Goal: Check status: Check status

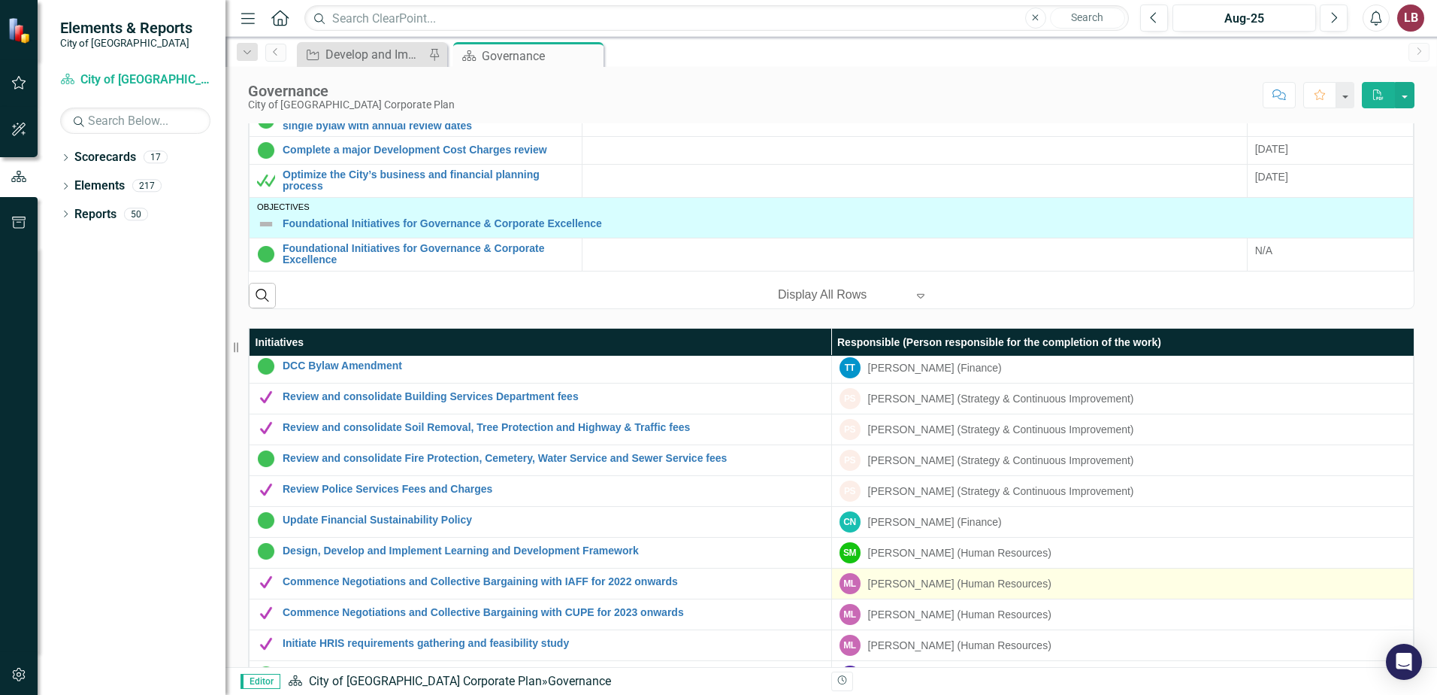
scroll to position [768, 0]
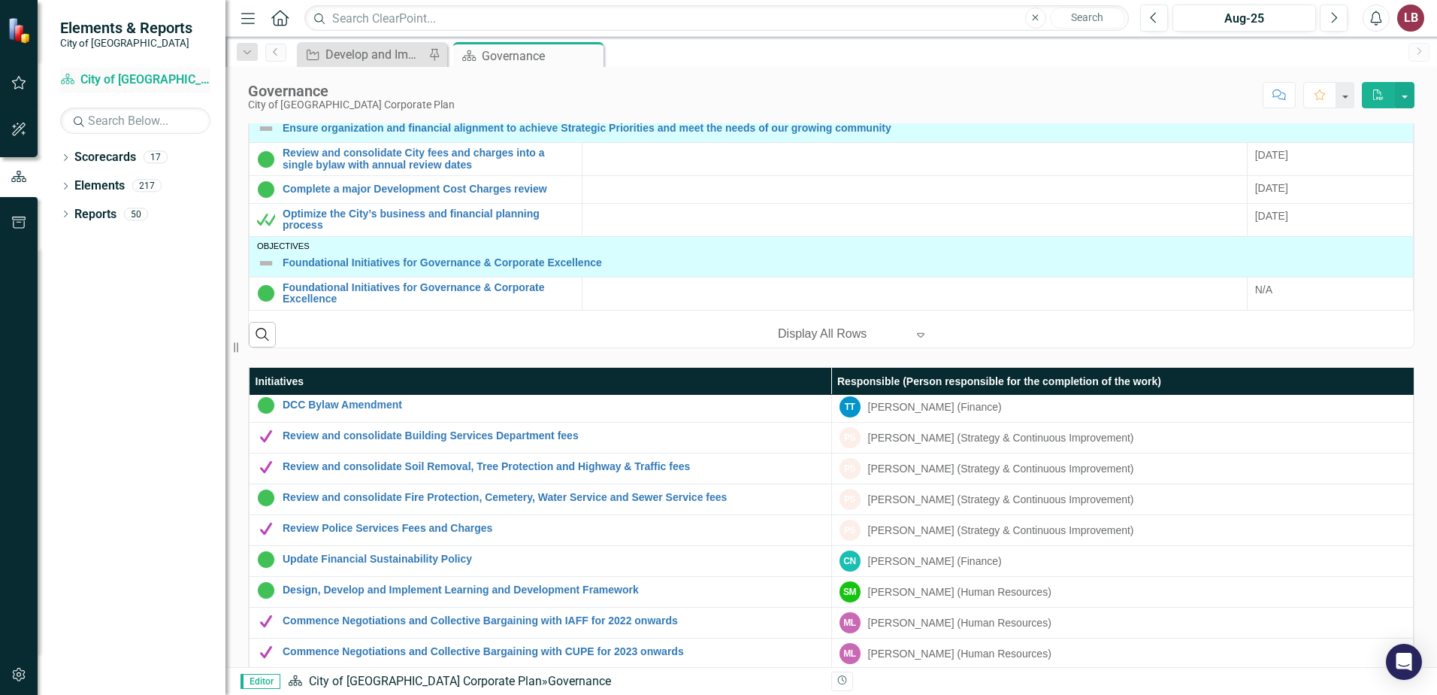
click at [114, 79] on link "Scorecard City of [GEOGRAPHIC_DATA] Corporate Plan" at bounding box center [135, 79] width 150 height 17
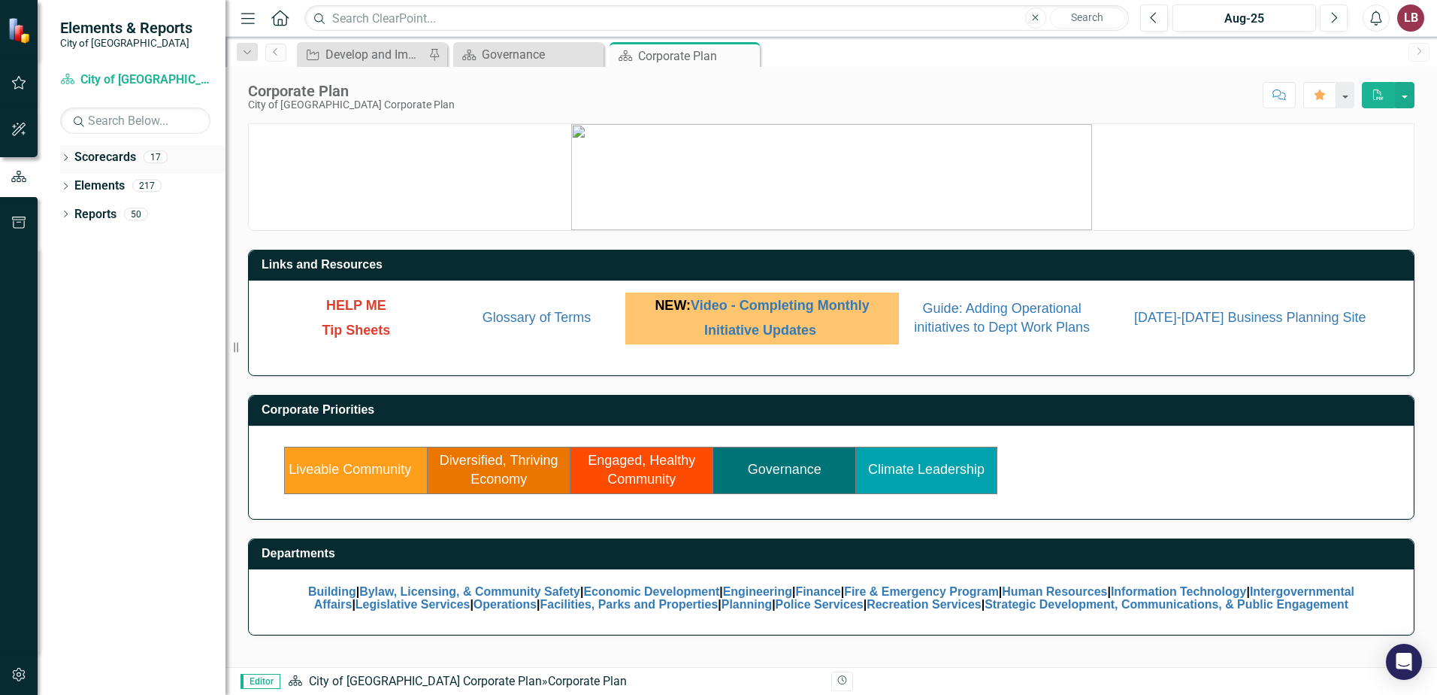
click at [114, 160] on link "Scorecards" at bounding box center [105, 157] width 62 height 17
click at [159, 154] on div "17" at bounding box center [156, 157] width 24 height 13
click at [19, 86] on icon "button" at bounding box center [19, 83] width 16 height 12
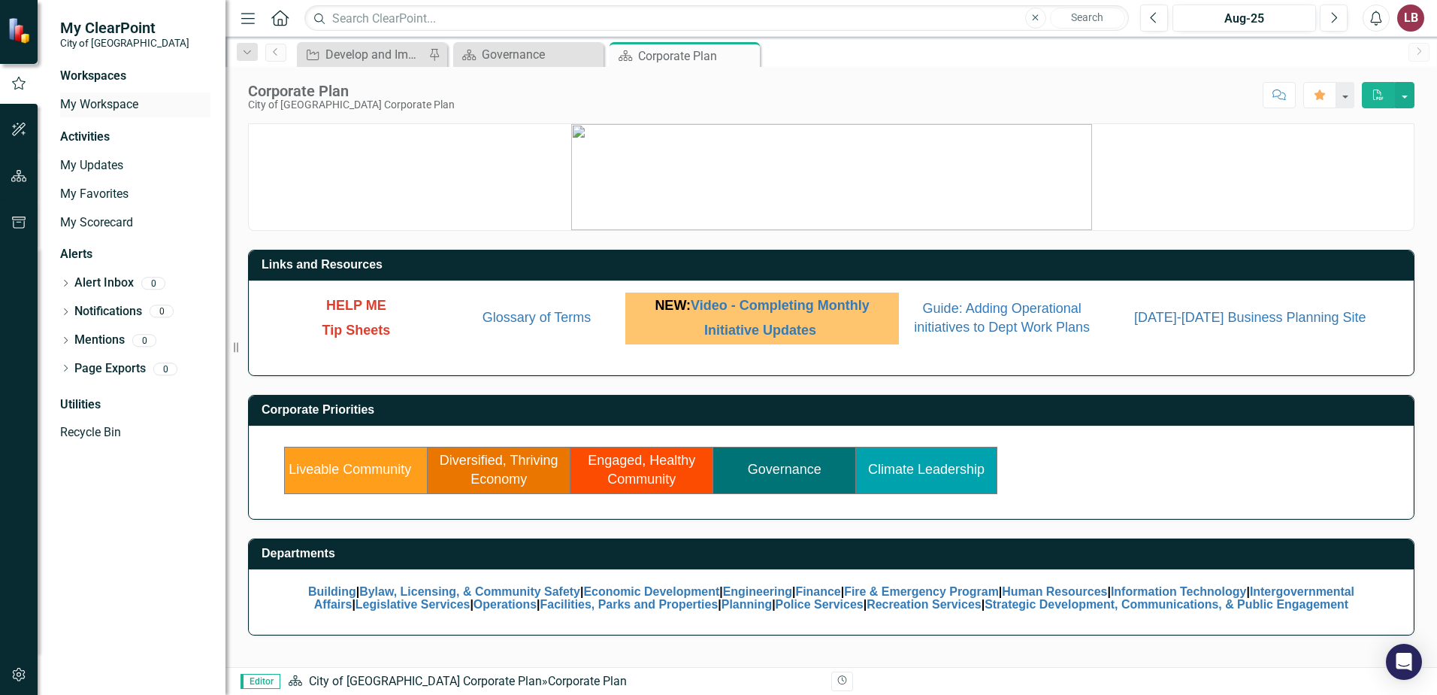
click at [131, 101] on link "My Workspace" at bounding box center [135, 104] width 150 height 17
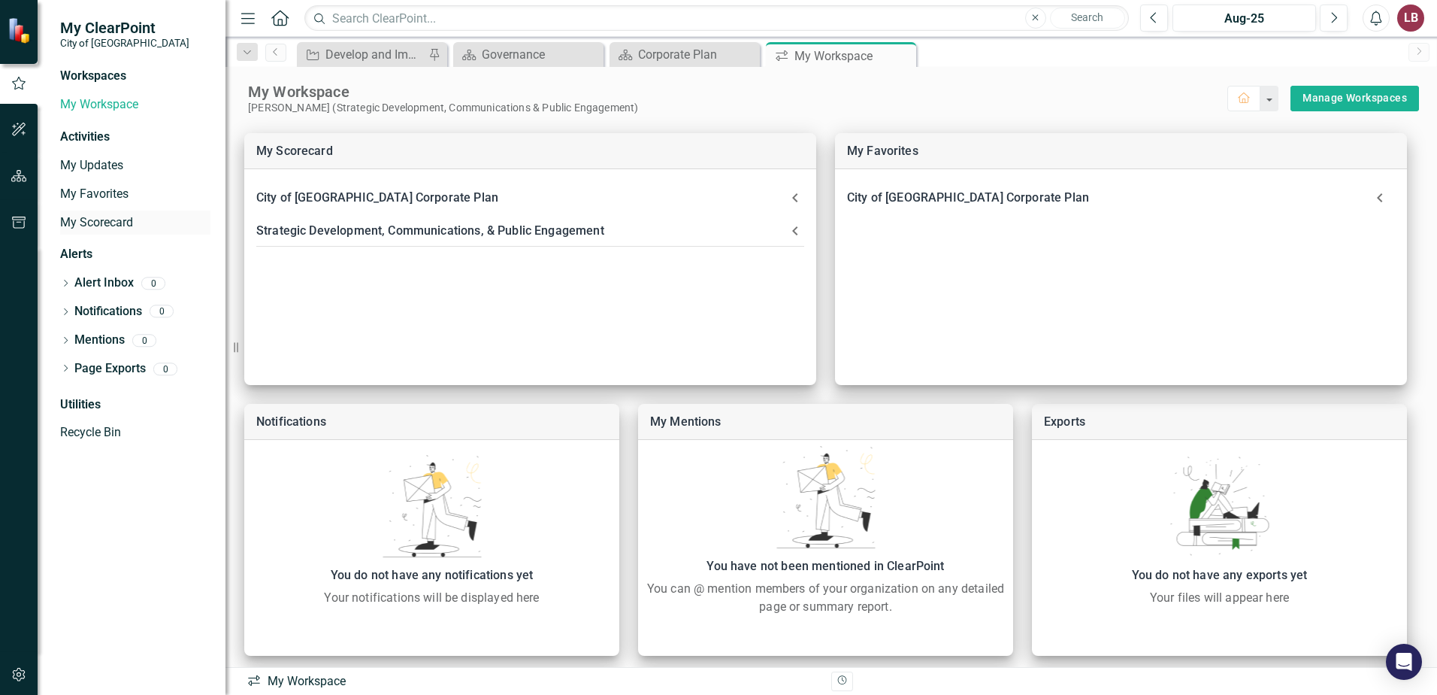
click at [120, 227] on link "My Scorecard" at bounding box center [135, 222] width 150 height 17
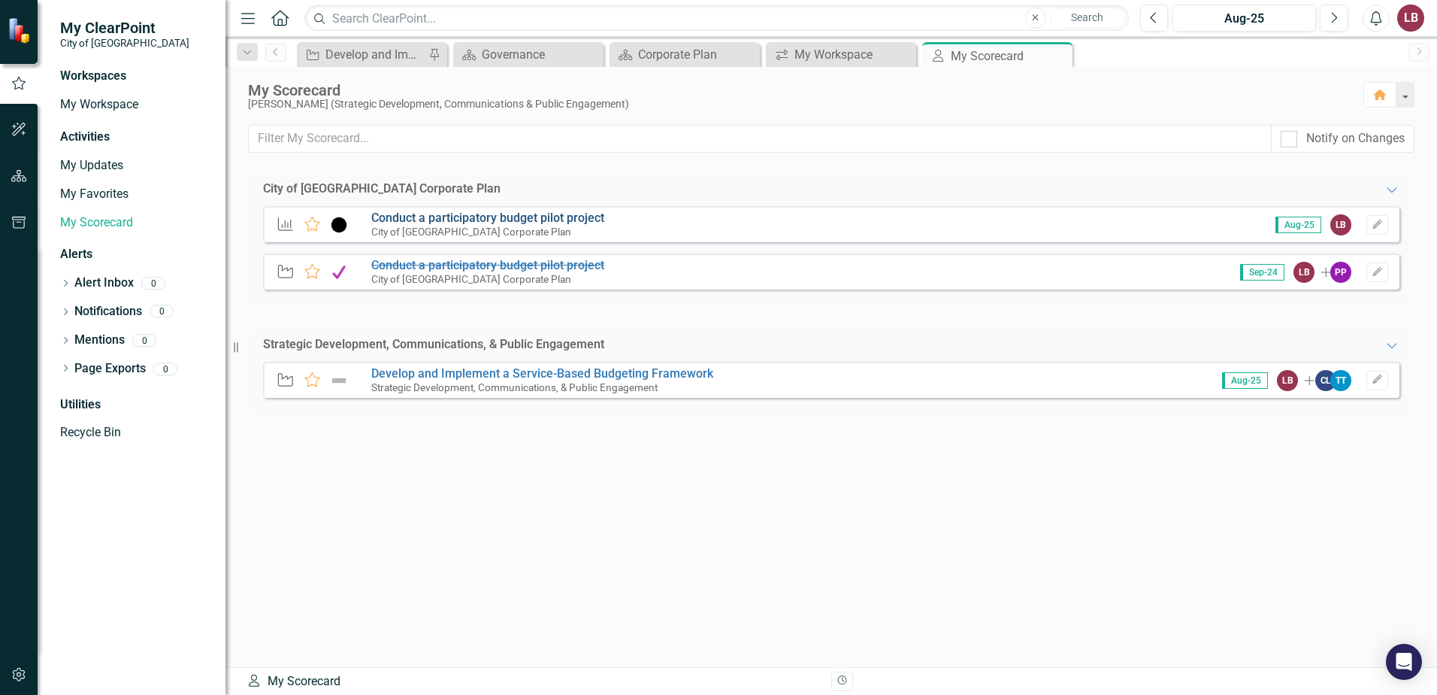
click at [485, 219] on link "Conduct a participatory budget pilot project" at bounding box center [487, 217] width 233 height 14
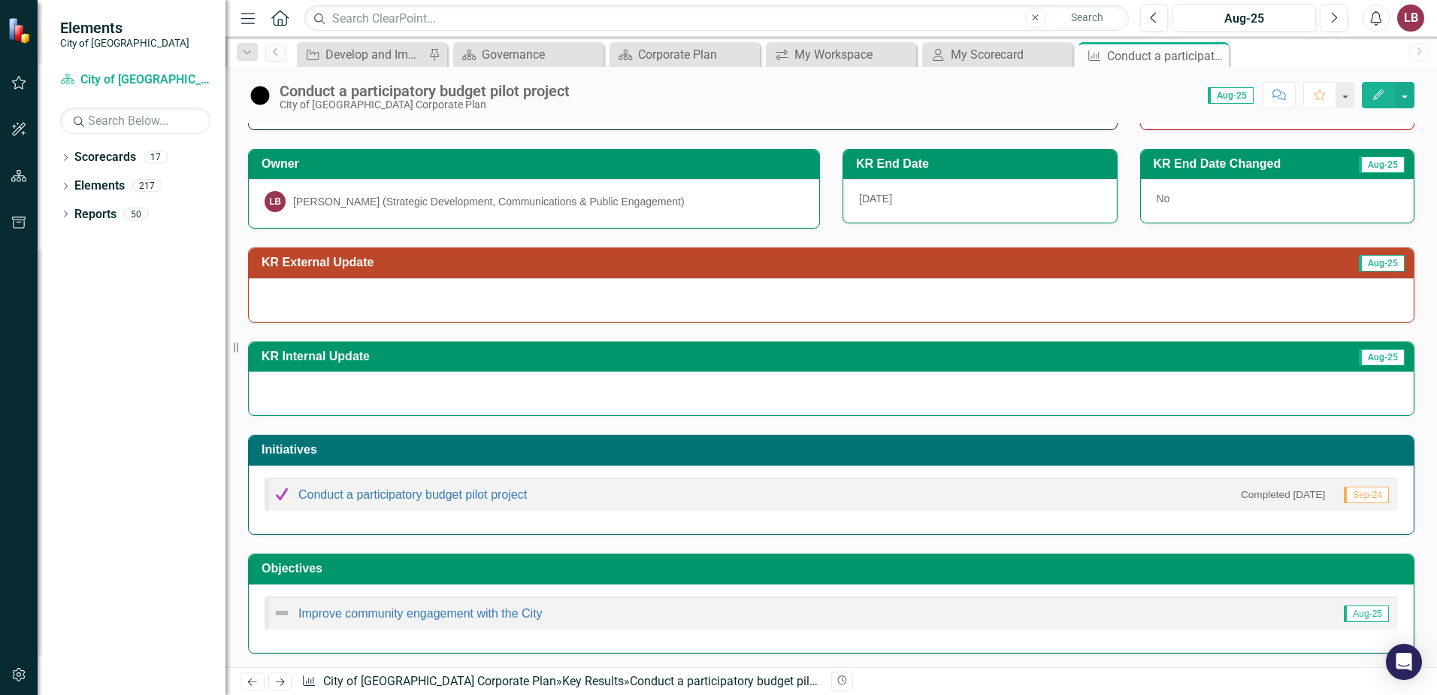
scroll to position [70, 0]
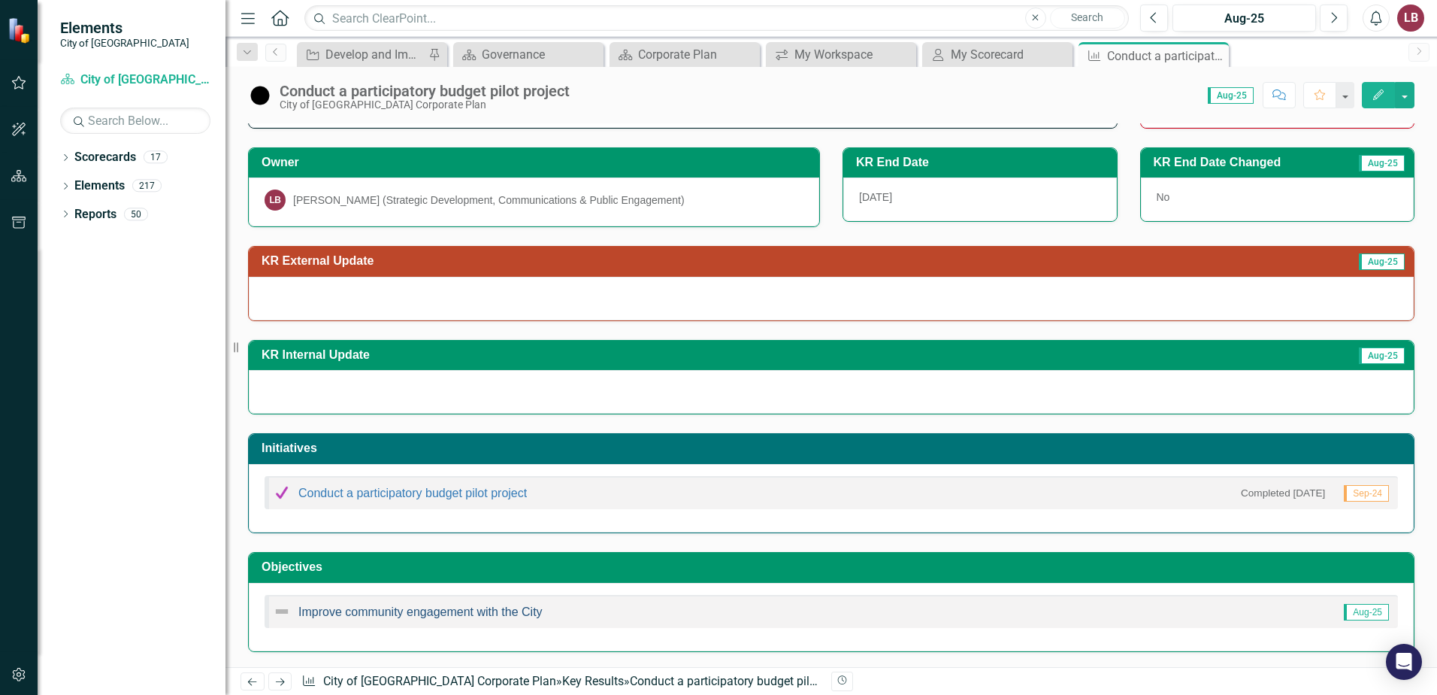
click at [427, 613] on link "Improve community engagement with the City" at bounding box center [420, 611] width 244 height 13
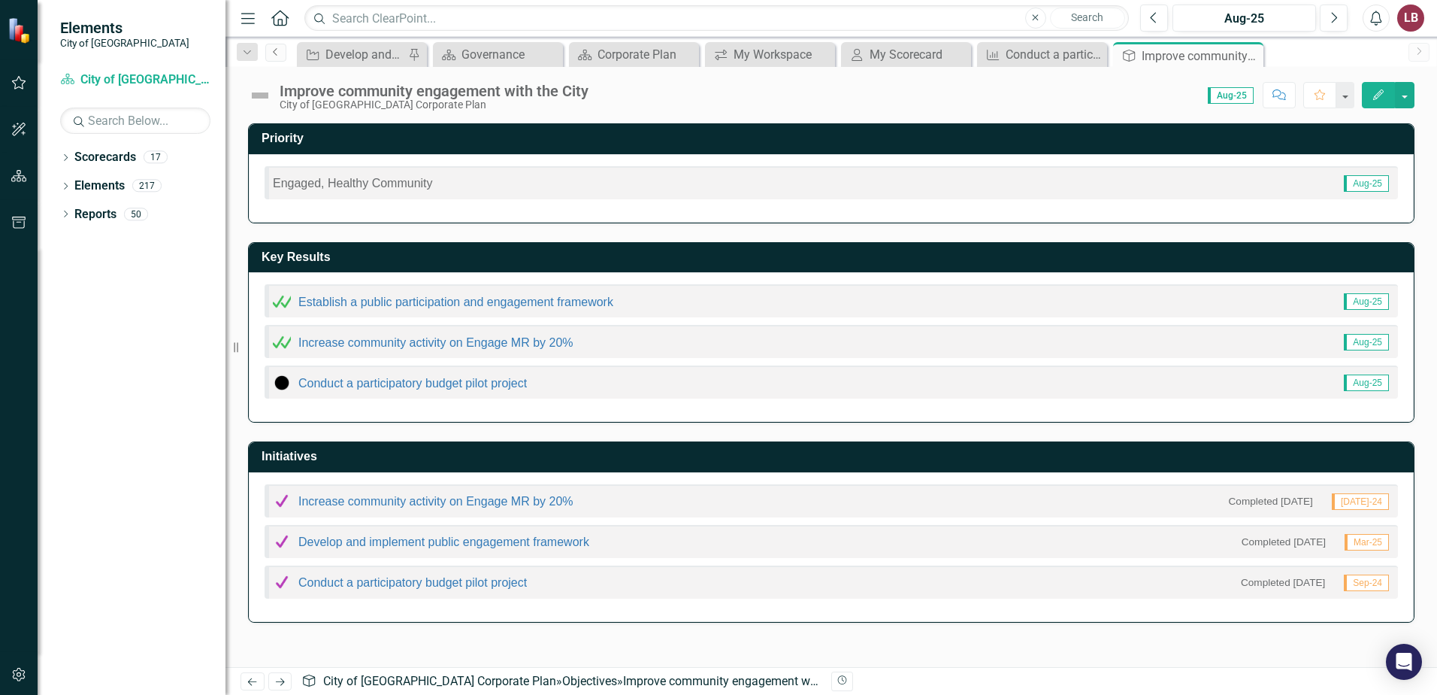
click at [277, 51] on icon "Previous" at bounding box center [276, 51] width 12 height 9
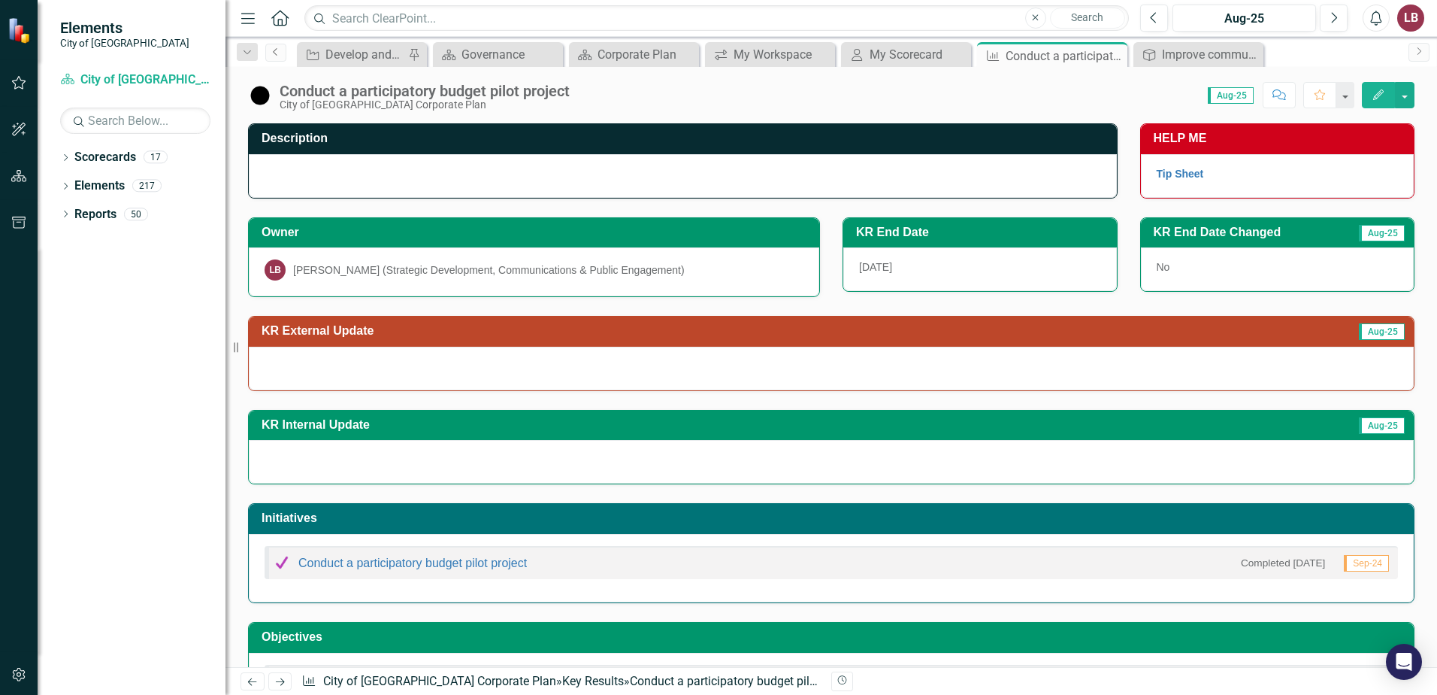
click at [277, 49] on icon "Previous" at bounding box center [276, 51] width 12 height 9
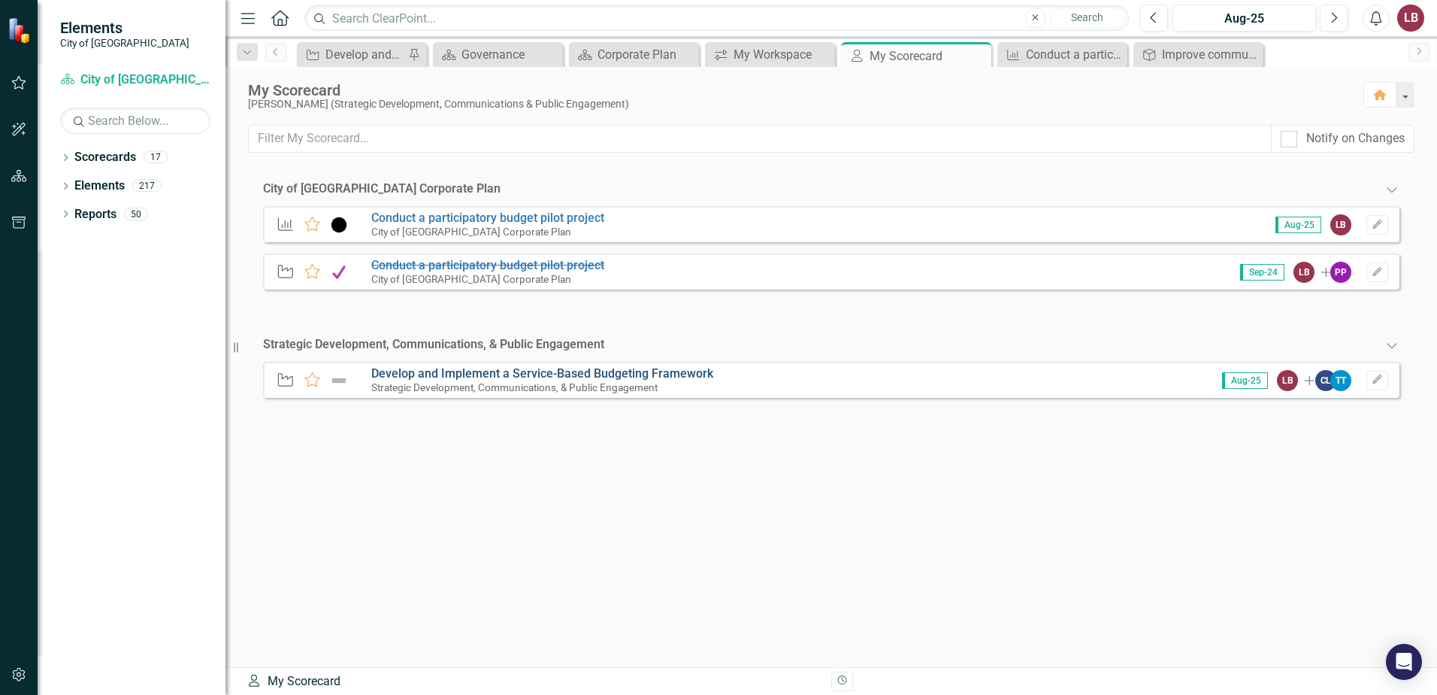
click at [519, 374] on link "Develop and Implement a Service-Based Budgeting Framework" at bounding box center [542, 373] width 342 height 14
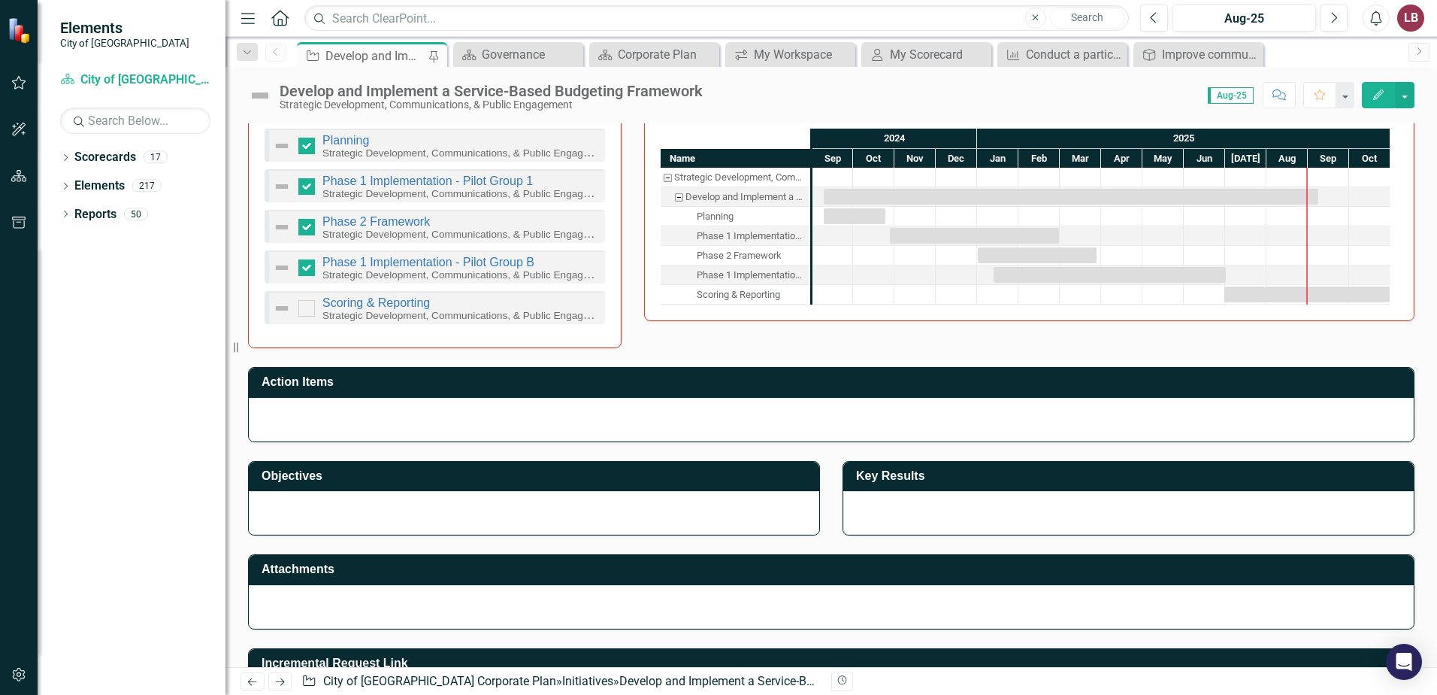
scroll to position [727, 0]
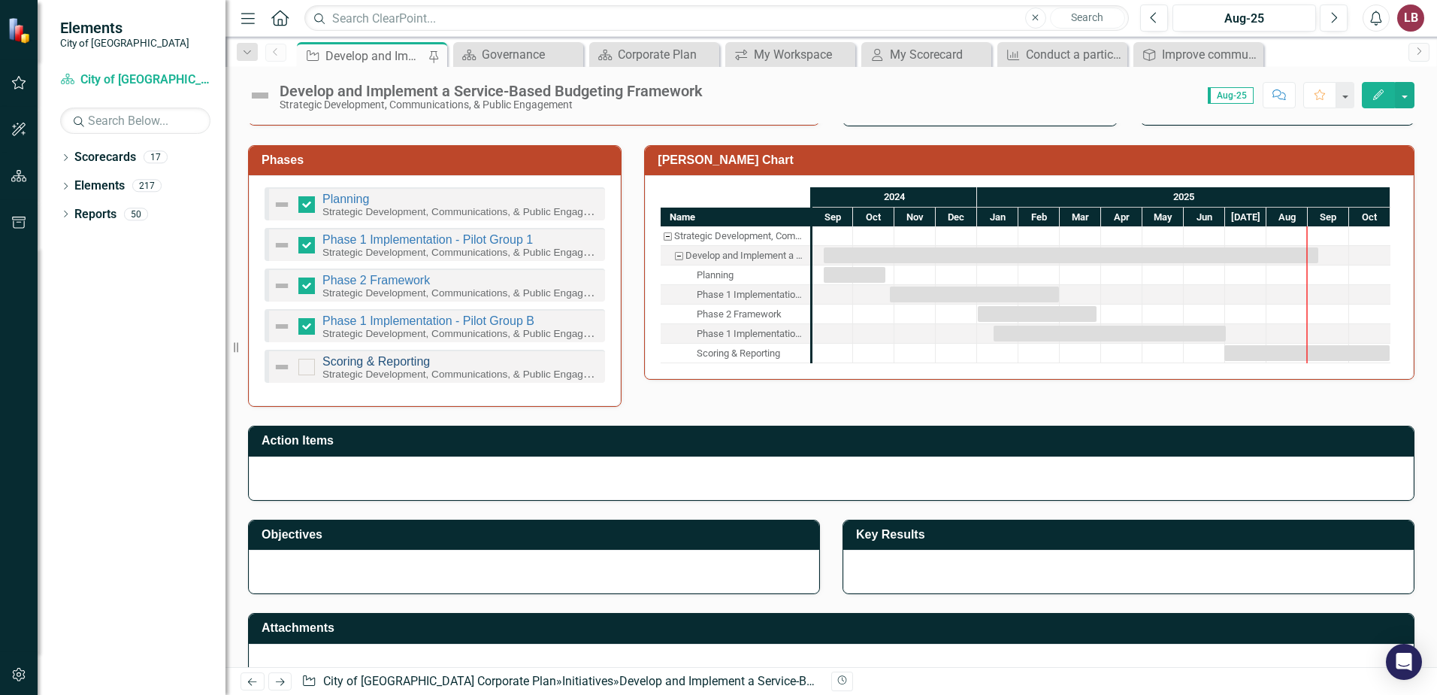
click at [383, 366] on link "Scoring & Reporting" at bounding box center [375, 361] width 107 height 13
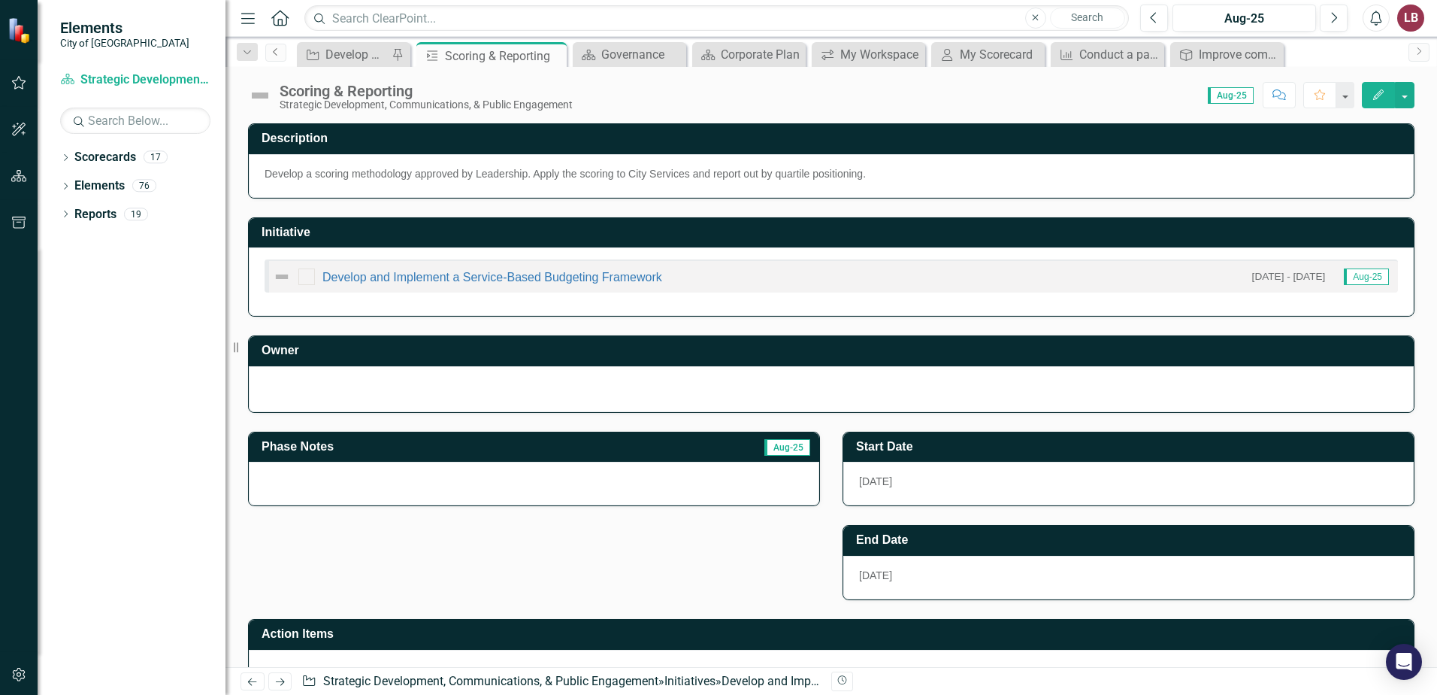
click at [272, 51] on icon "Previous" at bounding box center [276, 51] width 12 height 9
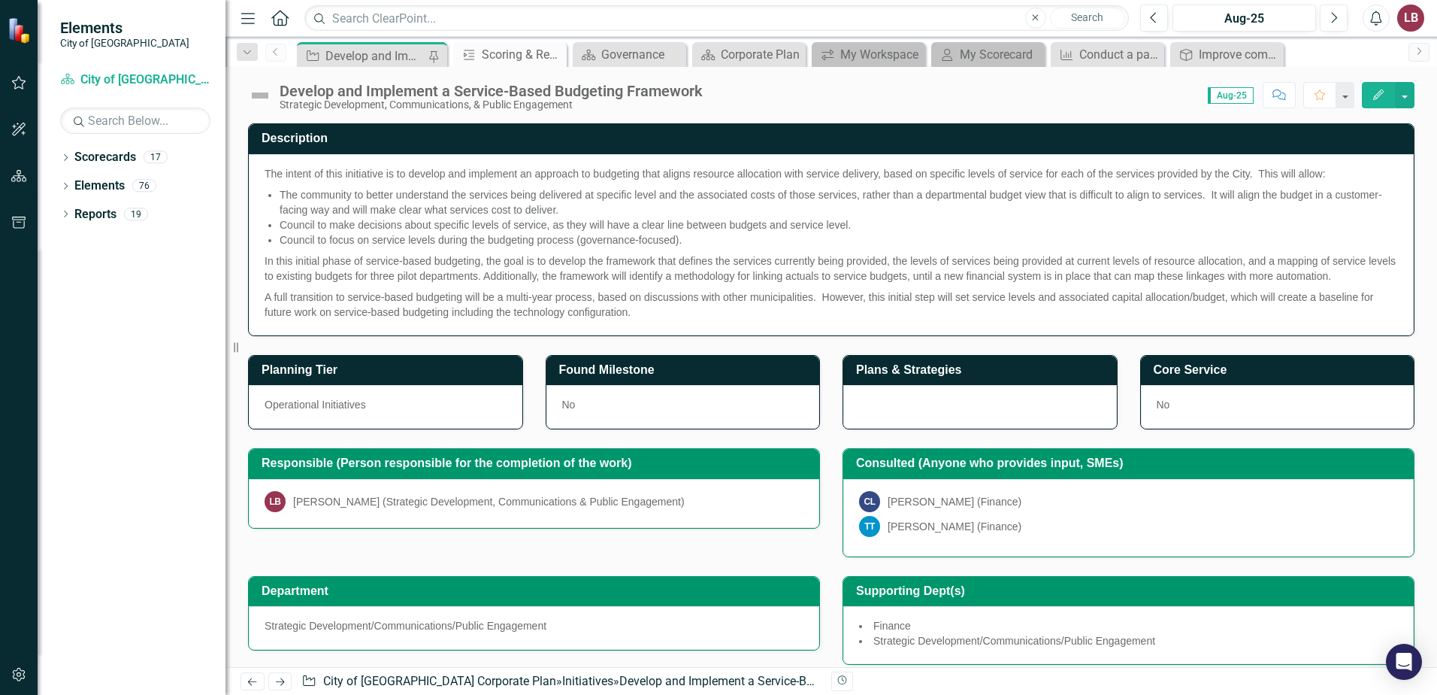
checkbox input "true"
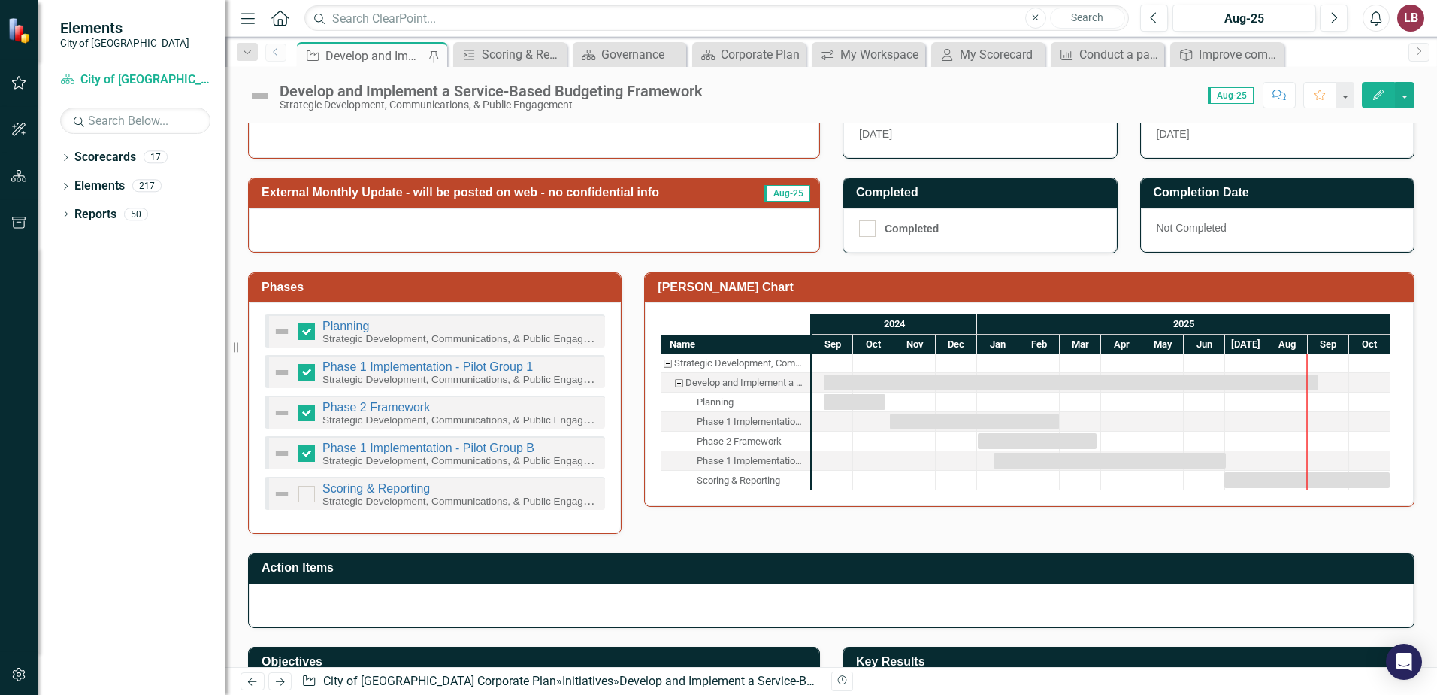
scroll to position [601, 0]
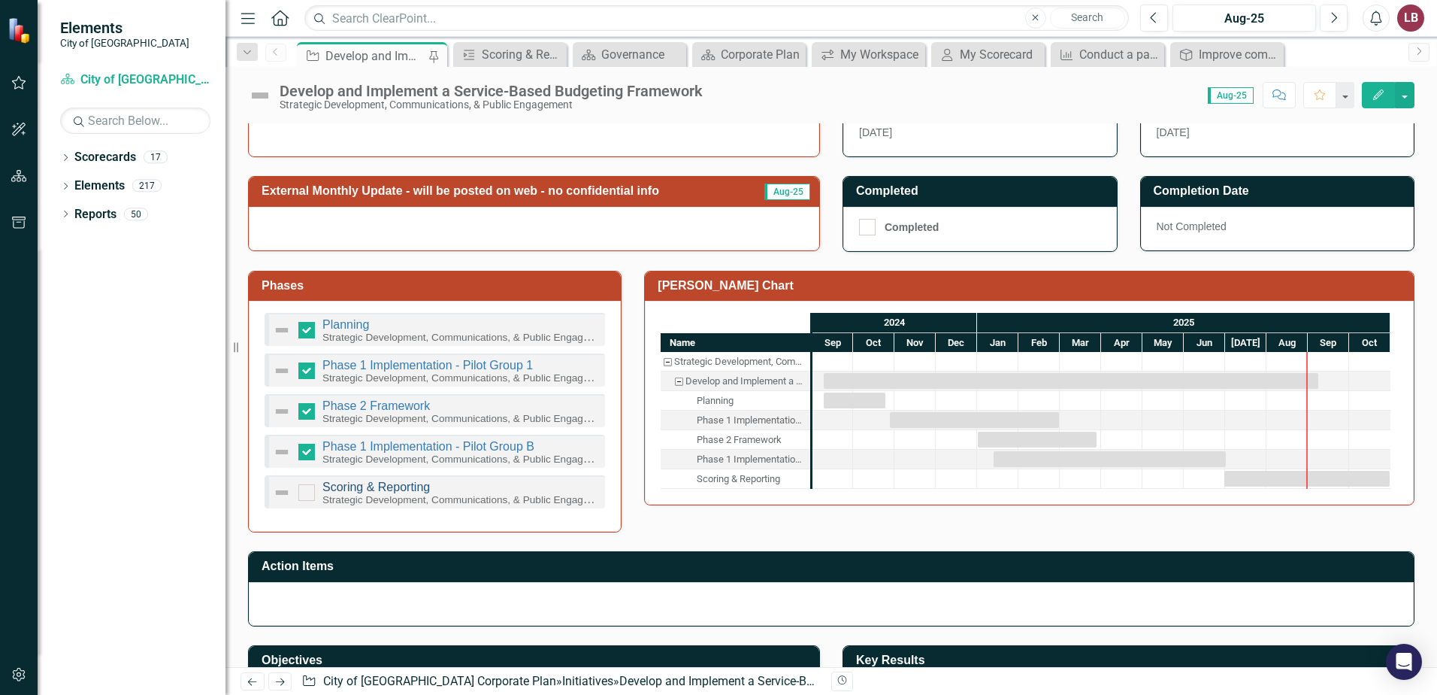
click at [369, 486] on link "Scoring & Reporting" at bounding box center [375, 486] width 107 height 13
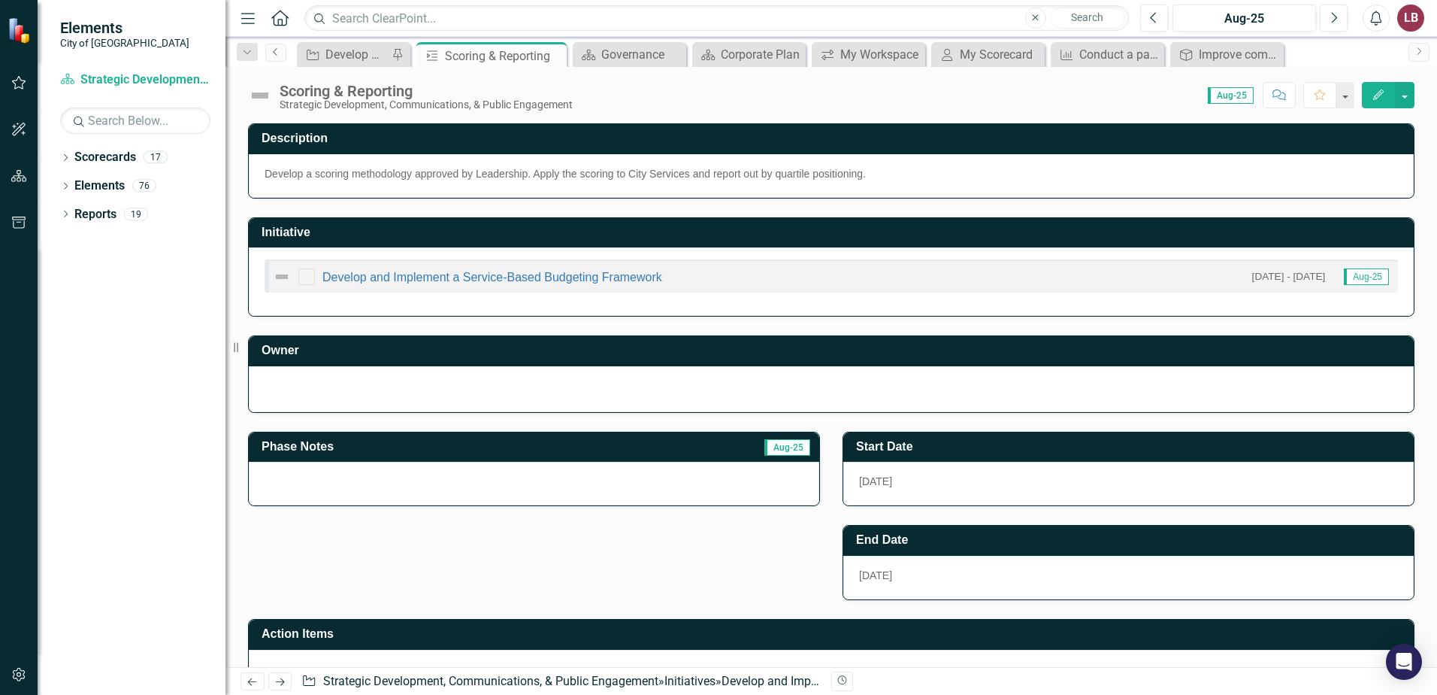
click at [275, 53] on icon at bounding box center [275, 52] width 4 height 8
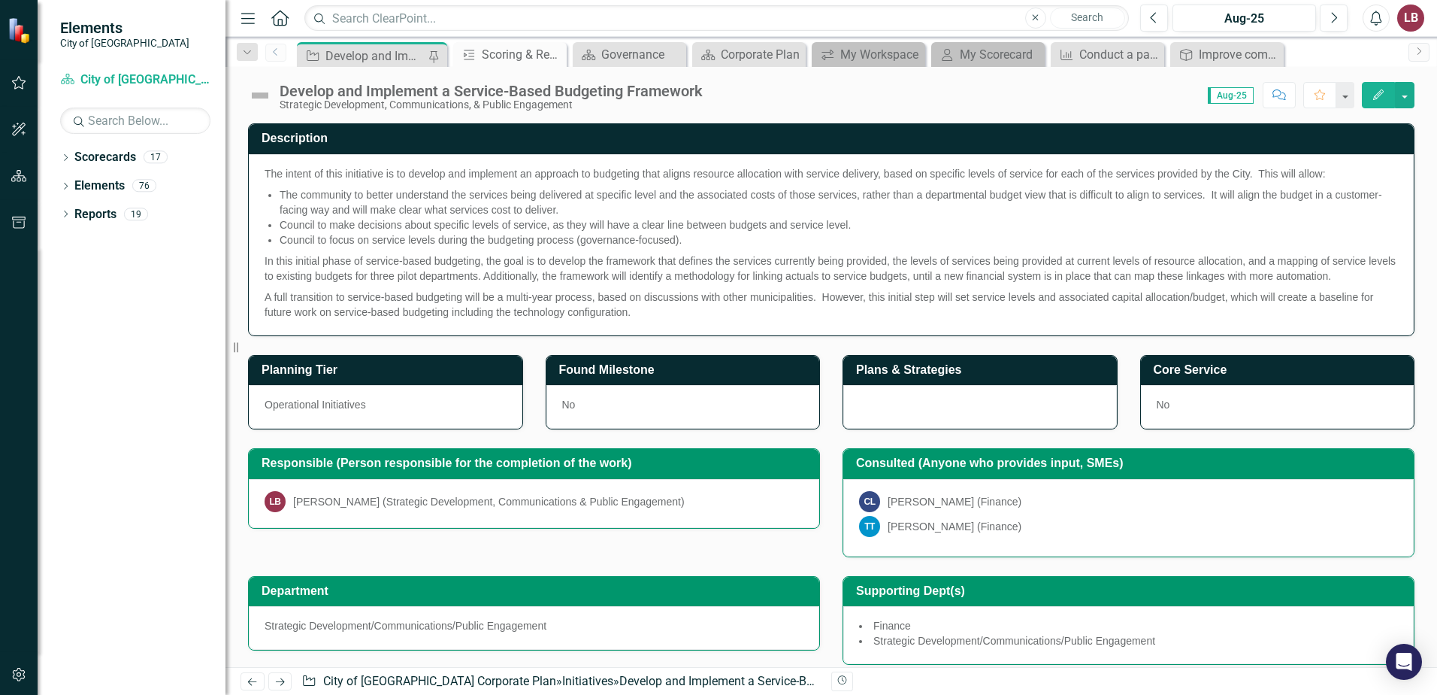
checkbox input "true"
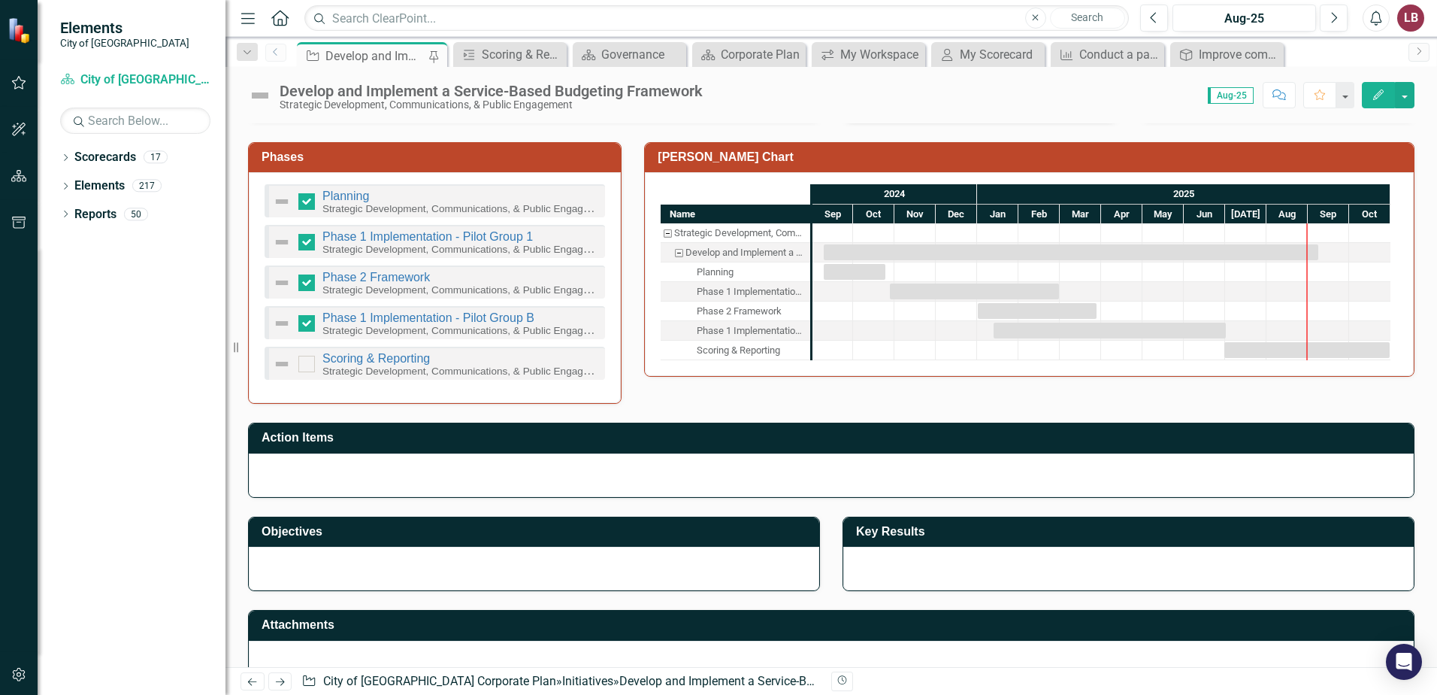
scroll to position [752, 0]
